Goal: Information Seeking & Learning: Learn about a topic

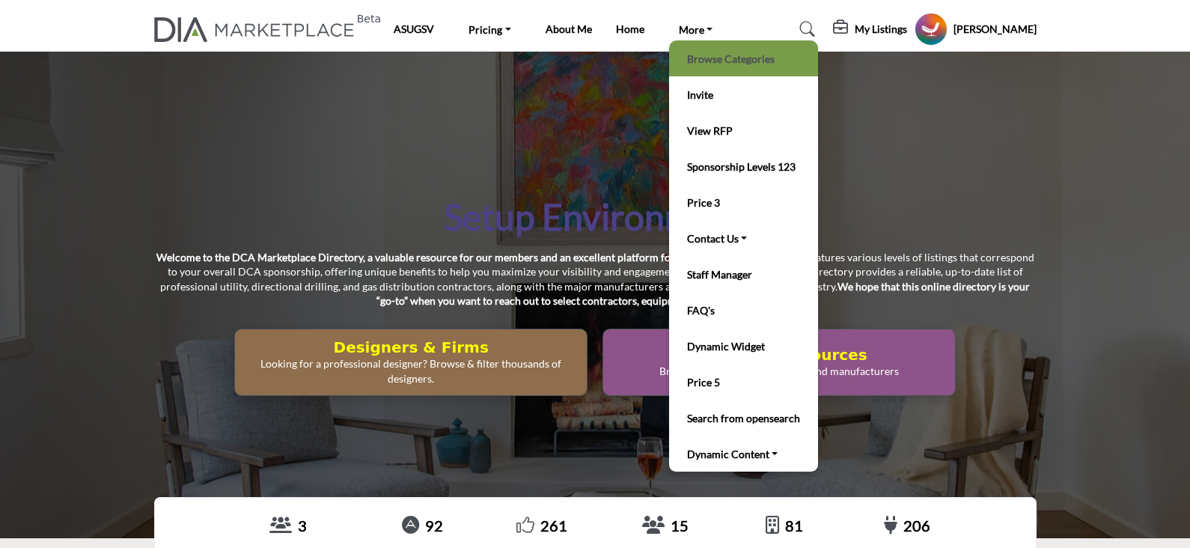
click at [708, 50] on link "Browse Categories" at bounding box center [744, 58] width 134 height 21
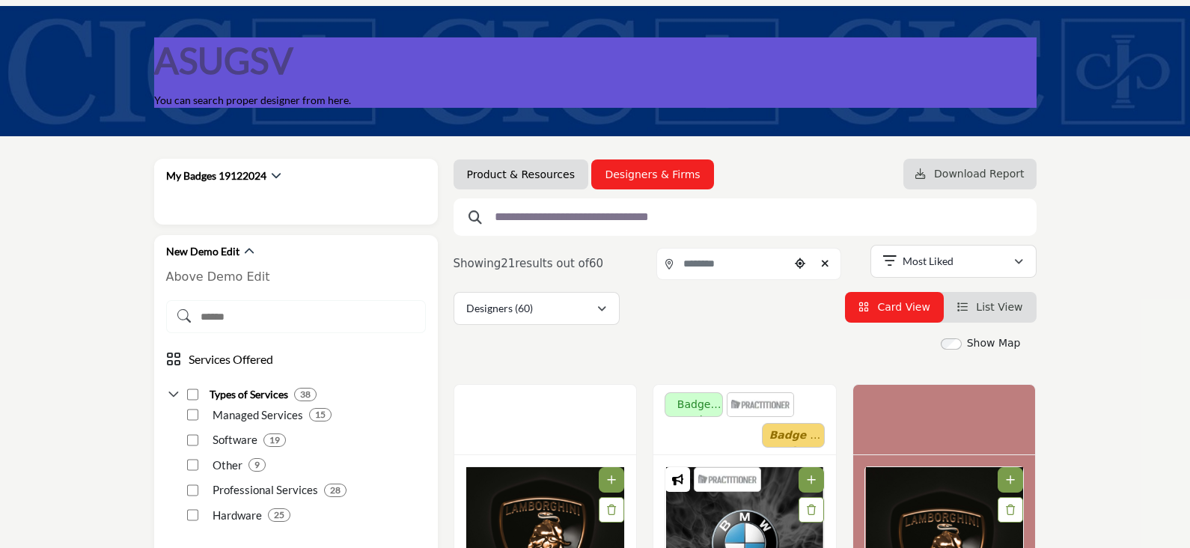
scroll to position [186, 0]
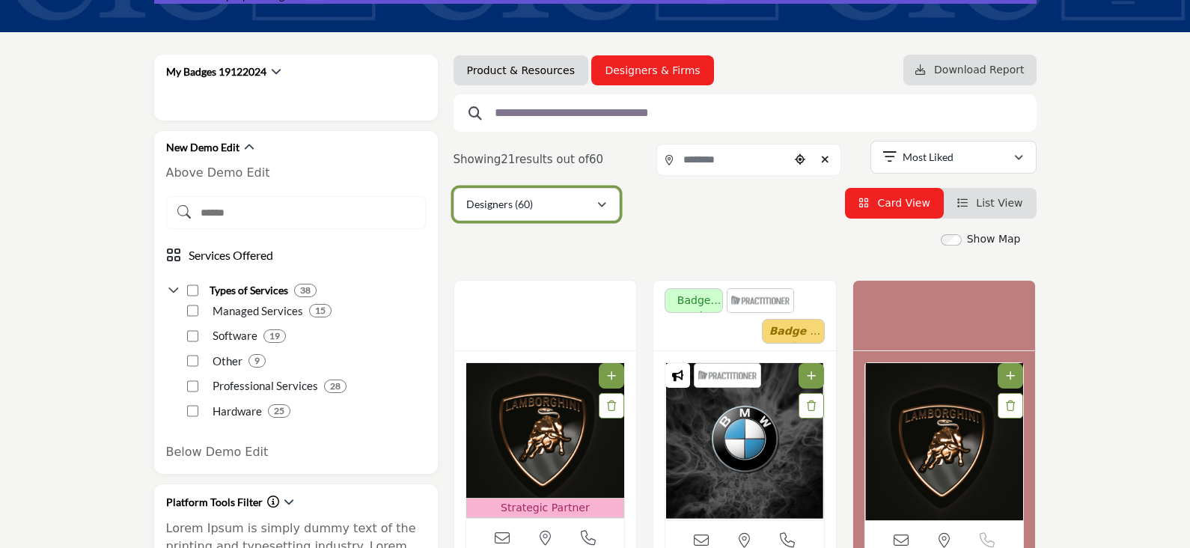
click at [602, 207] on icon "button" at bounding box center [601, 205] width 9 height 10
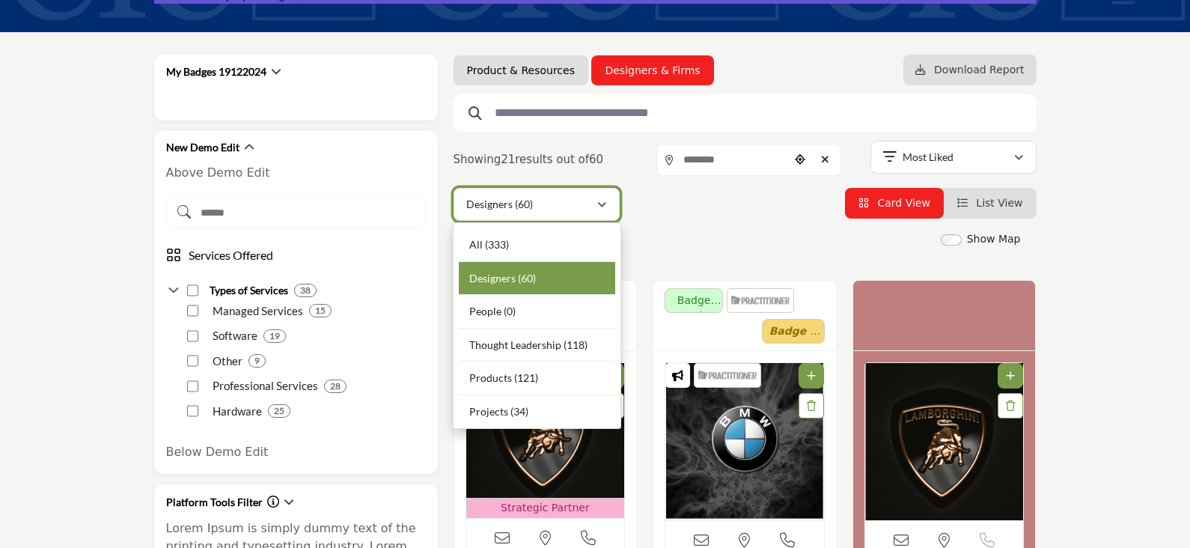
click at [602, 207] on icon "button" at bounding box center [601, 205] width 9 height 10
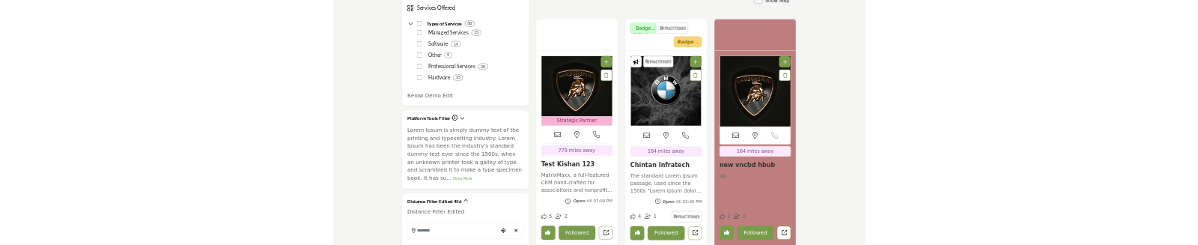
scroll to position [842, 0]
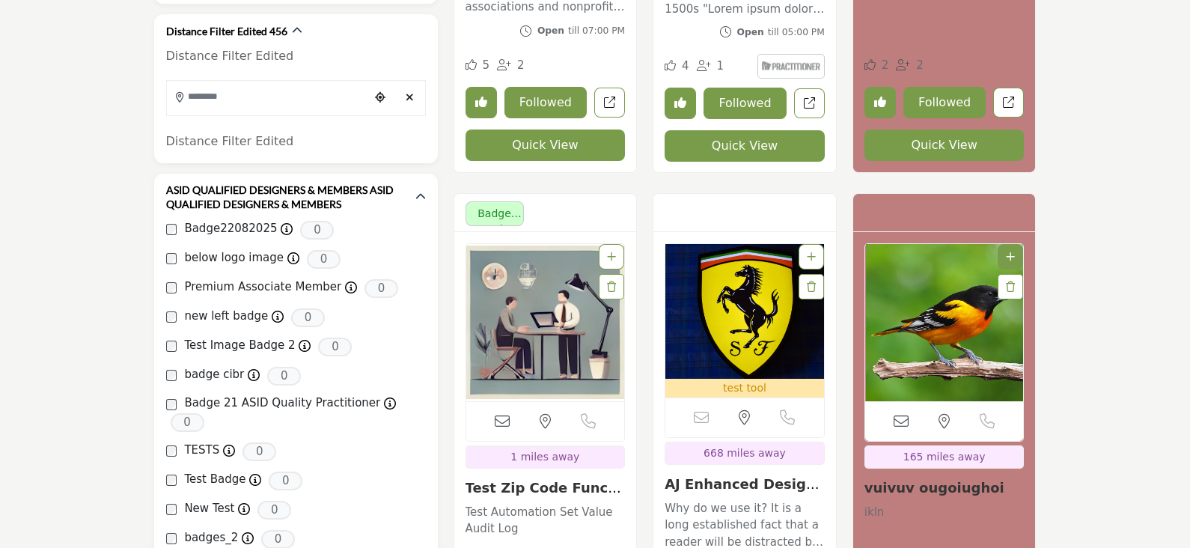
click at [575, 148] on button "Quick View" at bounding box center [546, 145] width 160 height 31
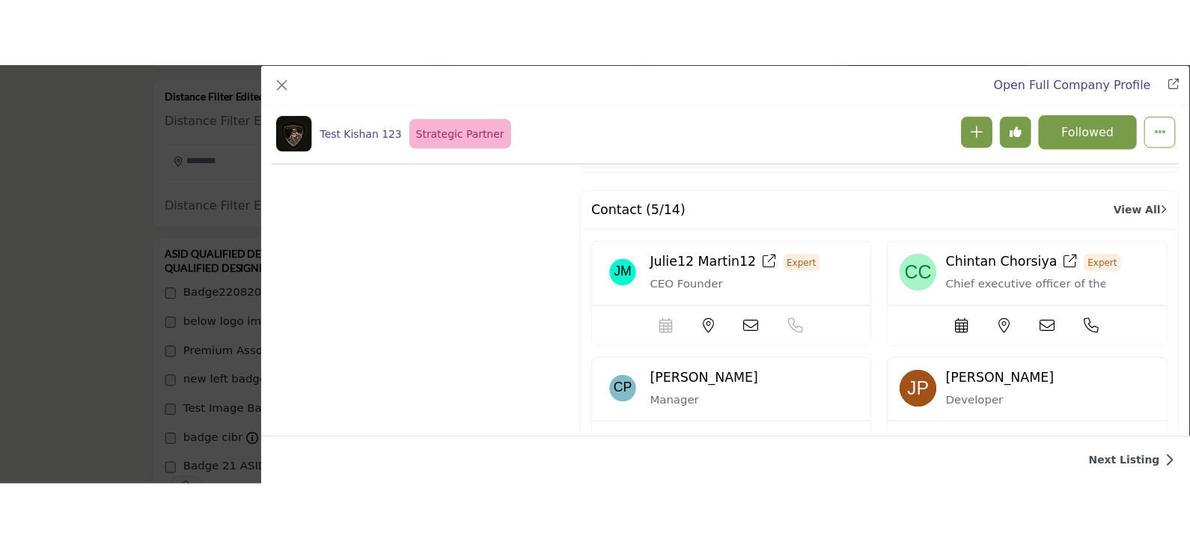
scroll to position [3990, 0]
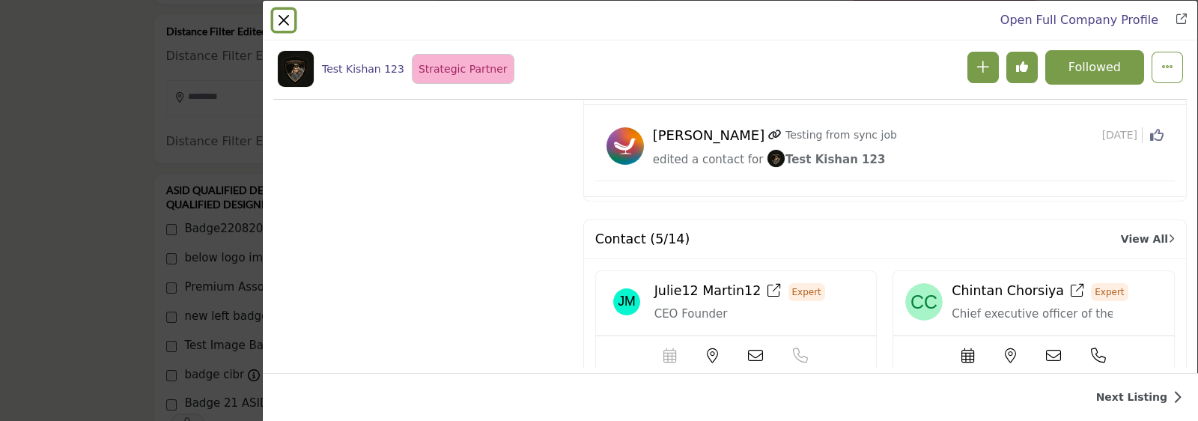
drag, startPoint x: 785, startPoint y: 164, endPoint x: 281, endPoint y: 18, distance: 524.6
click at [281, 18] on button "Close" at bounding box center [283, 20] width 21 height 21
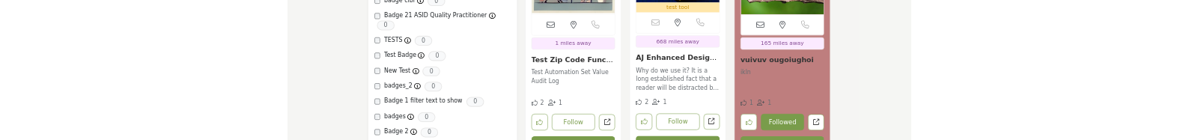
scroll to position [1403, 0]
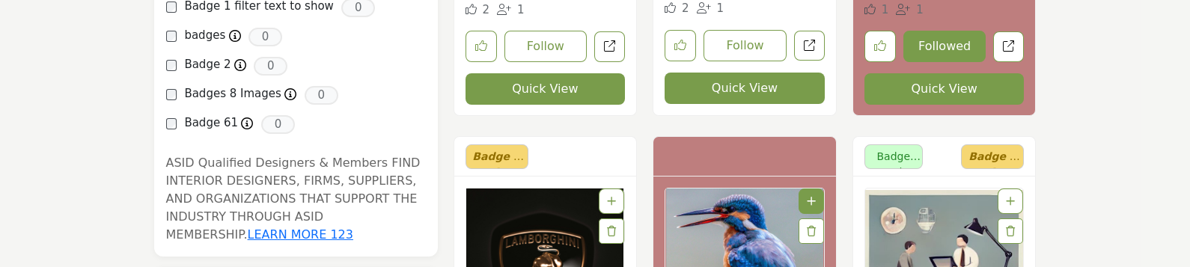
click at [558, 92] on button "Quick View" at bounding box center [546, 88] width 160 height 31
